Goal: Find specific page/section: Find specific page/section

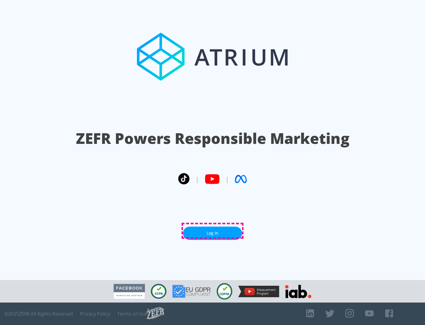
click at [212, 230] on link "Log In" at bounding box center [212, 232] width 59 height 13
